Goal: Navigation & Orientation: Understand site structure

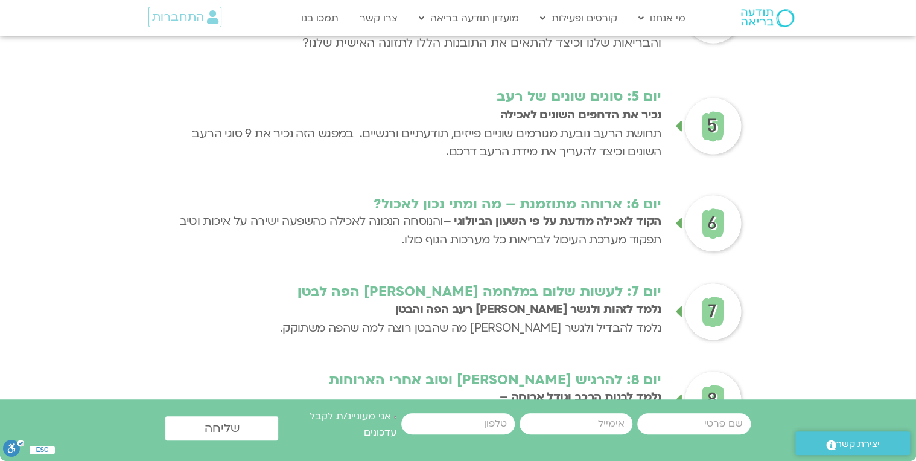
scroll to position [1368, 0]
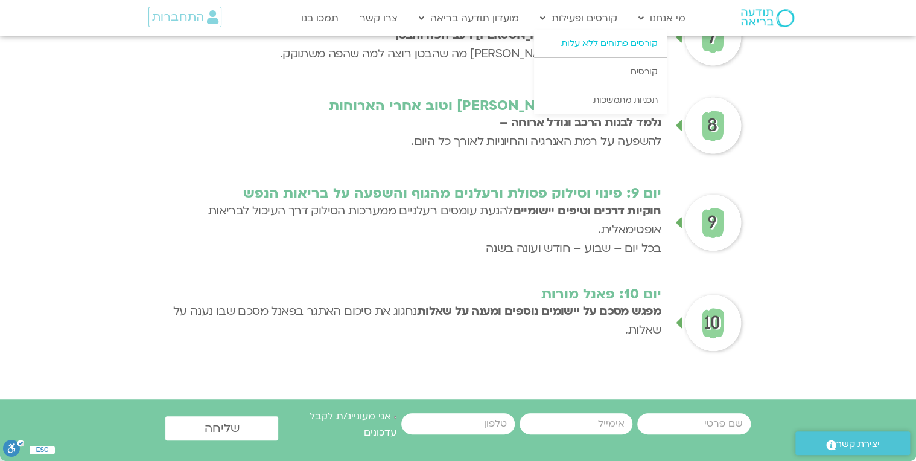
click at [637, 43] on link "קורסים פתוחים ללא עלות" at bounding box center [600, 44] width 133 height 28
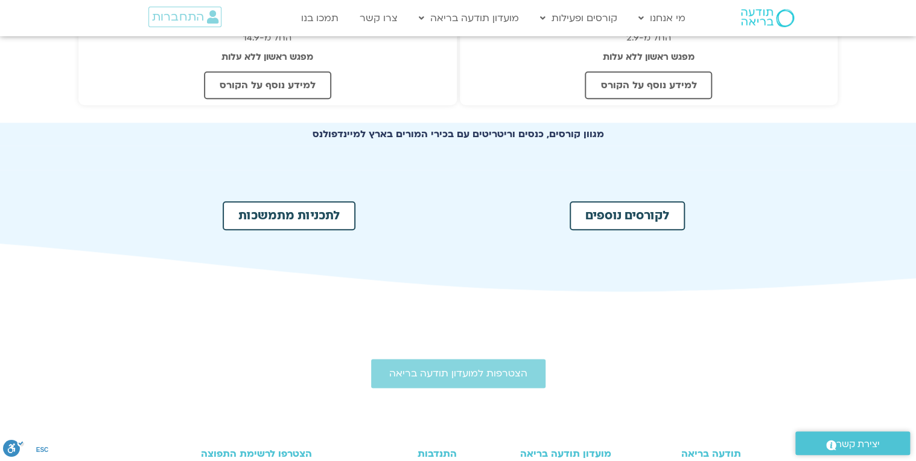
scroll to position [791, 0]
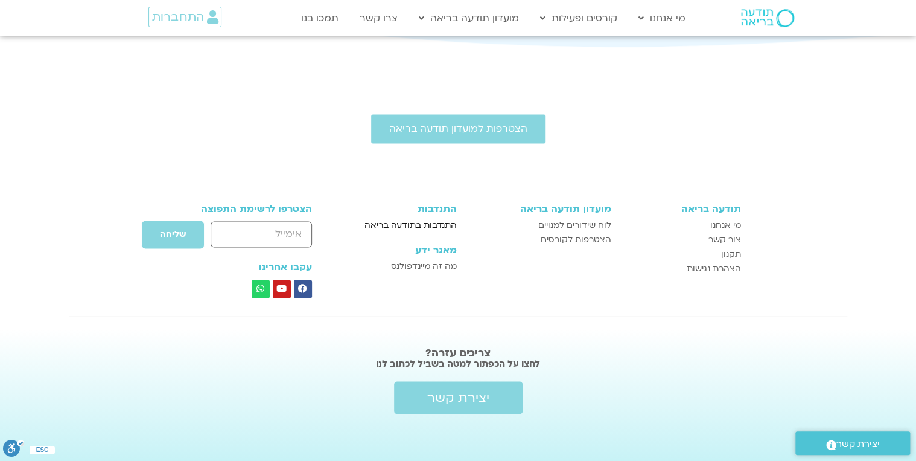
click at [421, 222] on span "התנדבות בתודעה בריאה" at bounding box center [411, 225] width 92 height 14
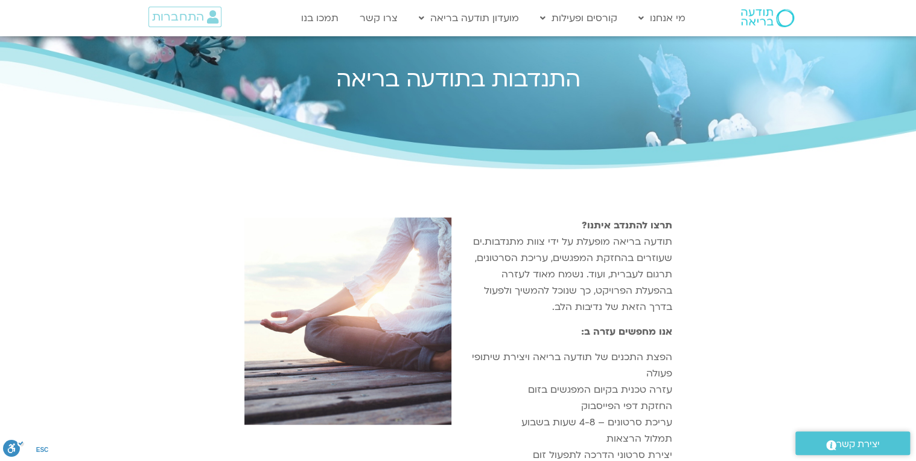
drag, startPoint x: 627, startPoint y: 241, endPoint x: 587, endPoint y: 306, distance: 76.4
click at [587, 306] on p "תרצו להתנדב איתנו? תודעה בריאה מופעלת על ידי צוות מתנדבות.ים שעוזרים בהחזקת המפ…" at bounding box center [568, 266] width 209 height 98
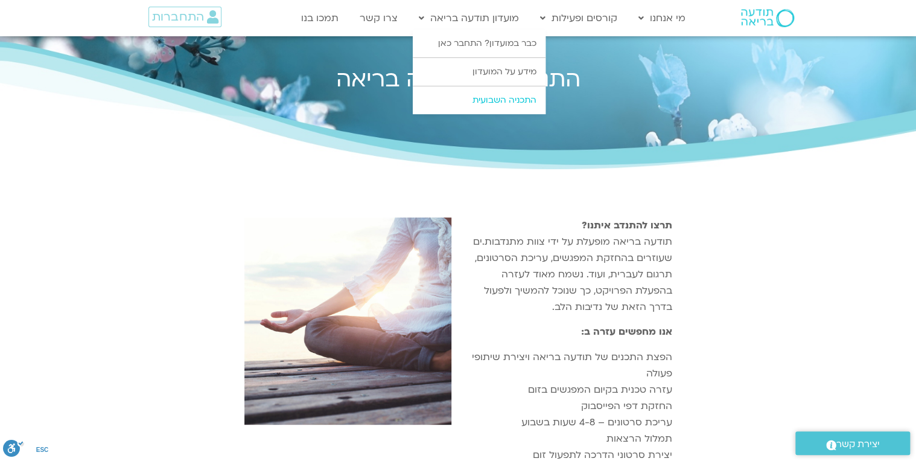
click at [507, 101] on link "התכניה השבועית" at bounding box center [479, 100] width 133 height 28
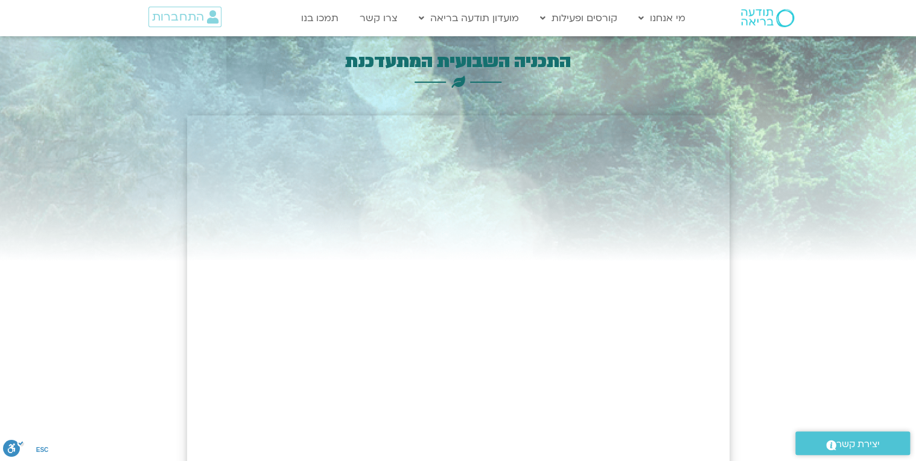
scroll to position [273, 0]
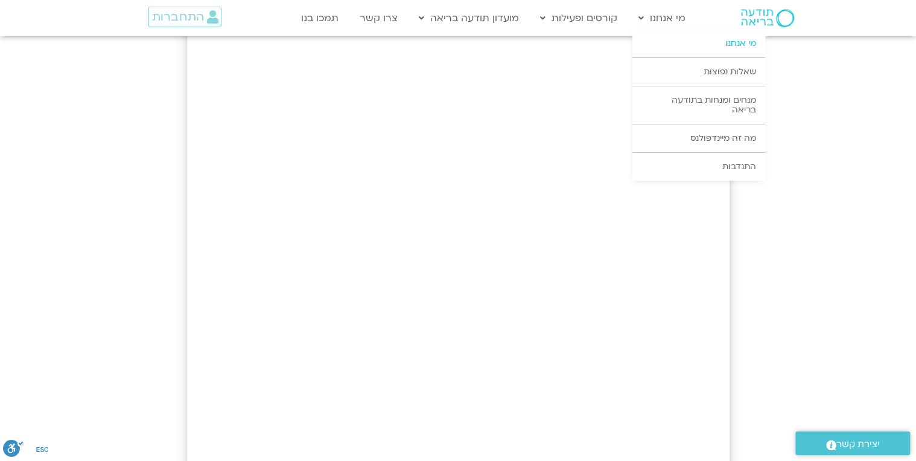
click at [737, 46] on link "מי אנחנו" at bounding box center [699, 44] width 133 height 28
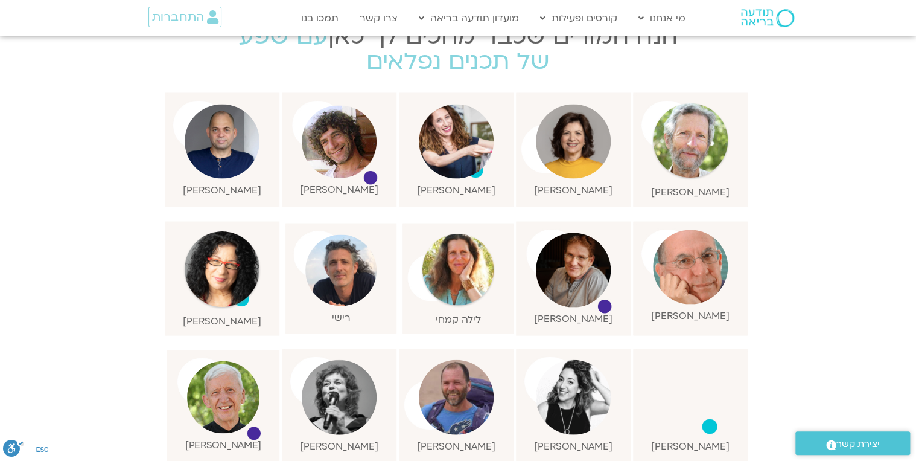
scroll to position [1368, 0]
